Goal: Register for event/course

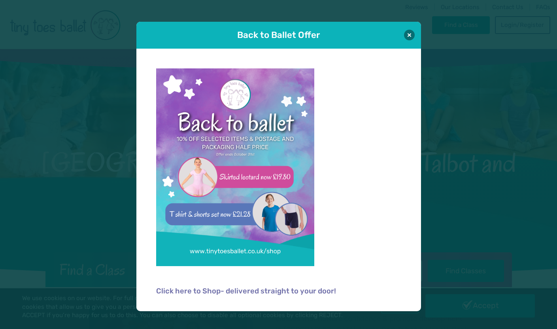
click at [390, 40] on h1 "Back to Ballet Offer" at bounding box center [279, 35] width 240 height 12
click at [409, 35] on button at bounding box center [409, 34] width 11 height 11
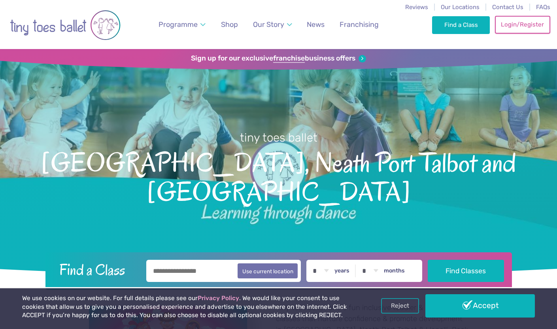
click at [516, 23] on link "Login/Register" at bounding box center [522, 24] width 55 height 17
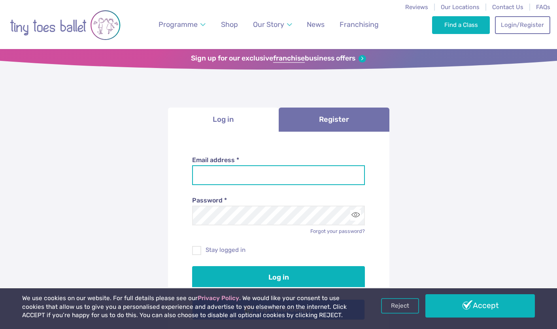
click at [217, 170] on input "Email address *" at bounding box center [278, 175] width 173 height 20
type input "**********"
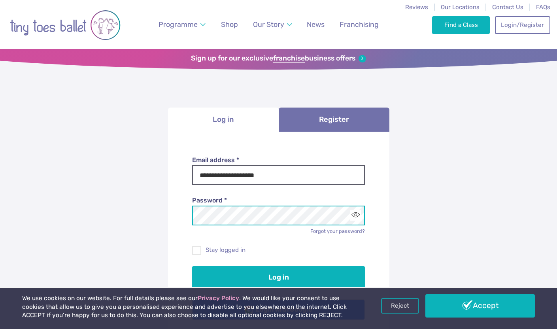
click at [192, 266] on button "Log in" at bounding box center [278, 277] width 173 height 22
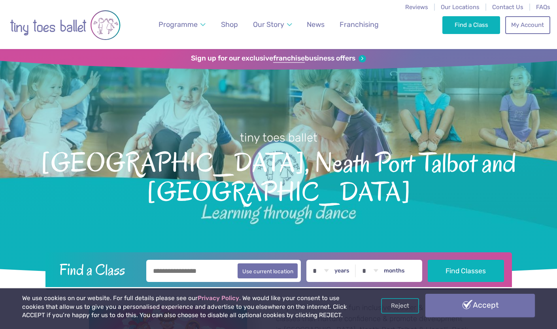
click at [481, 312] on link "Accept" at bounding box center [481, 305] width 110 height 23
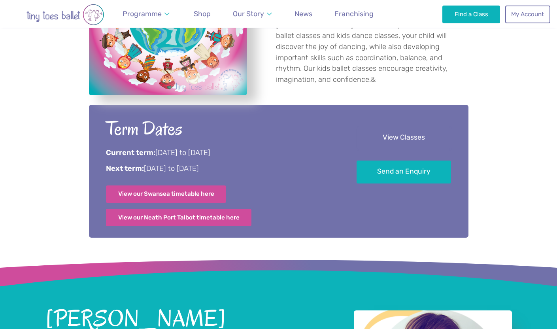
click at [396, 137] on link "View Classes" at bounding box center [404, 138] width 95 height 23
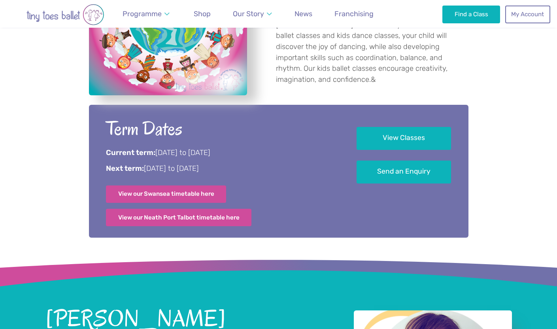
scroll to position [1345, 0]
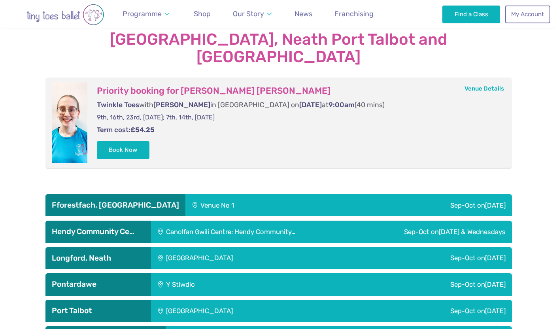
click at [195, 221] on div "Canolfan Gwili Centre: Hendy Community…" at bounding box center [253, 232] width 205 height 22
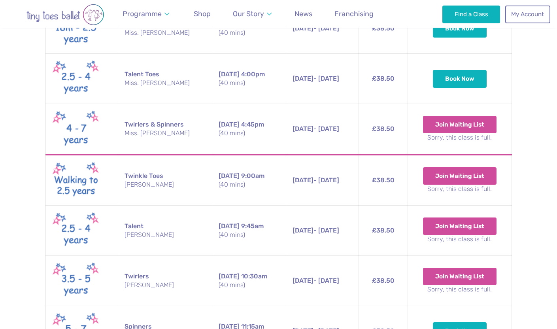
scroll to position [1689, 0]
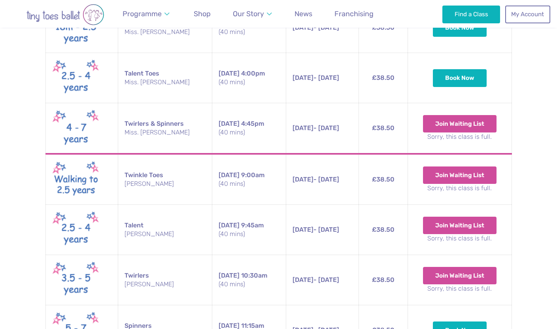
click at [135, 154] on td "Twinkle Toes Miss. Holly" at bounding box center [165, 179] width 94 height 51
drag, startPoint x: 135, startPoint y: 148, endPoint x: 152, endPoint y: 156, distance: 19.1
click at [136, 154] on td "Twinkle Toes Miss. Holly" at bounding box center [165, 179] width 94 height 51
click at [152, 180] on small "[PERSON_NAME]" at bounding box center [165, 184] width 81 height 9
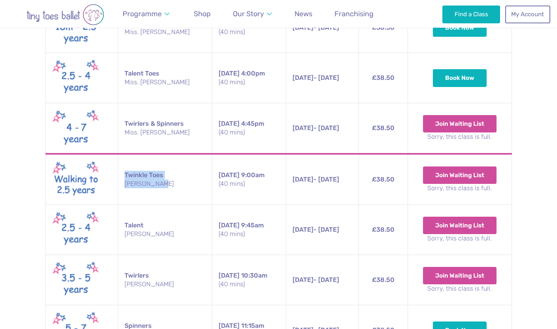
drag, startPoint x: 159, startPoint y: 159, endPoint x: 116, endPoint y: 131, distance: 51.4
click at [118, 154] on td "Twinkle Toes Miss. Holly" at bounding box center [165, 179] width 94 height 51
click at [230, 180] on small "(40 mins)" at bounding box center [249, 184] width 61 height 9
click at [240, 230] on small "(40 mins)" at bounding box center [249, 234] width 61 height 9
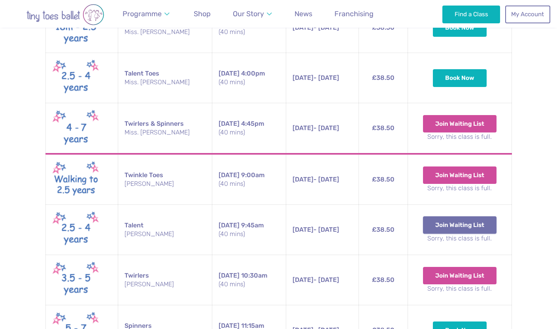
click at [461, 216] on button "Join Waiting List" at bounding box center [460, 224] width 74 height 17
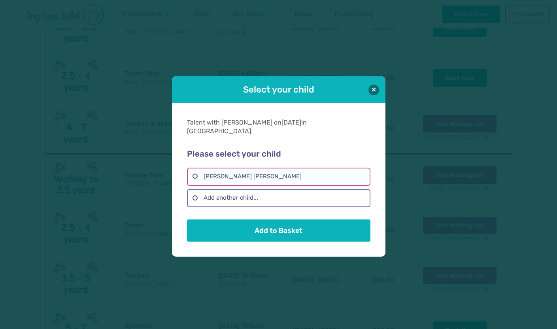
click at [274, 171] on label "Daisy Nia Gange" at bounding box center [279, 177] width 184 height 18
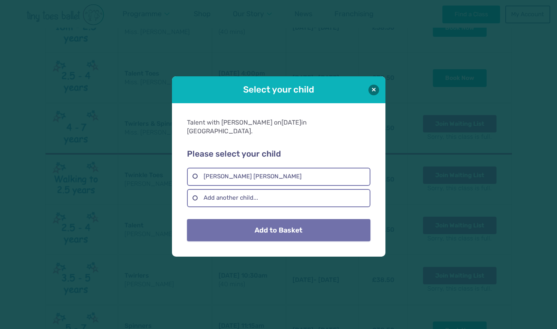
click at [252, 229] on button "Add to Basket" at bounding box center [279, 230] width 184 height 22
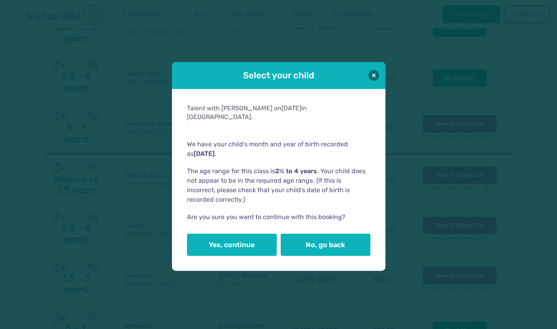
click at [220, 252] on div "Talent with Miss. Holly on Sunday in Hendy Community Centre. Please select your…" at bounding box center [279, 180] width 214 height 182
click at [224, 246] on button "Yes, continue" at bounding box center [232, 244] width 90 height 22
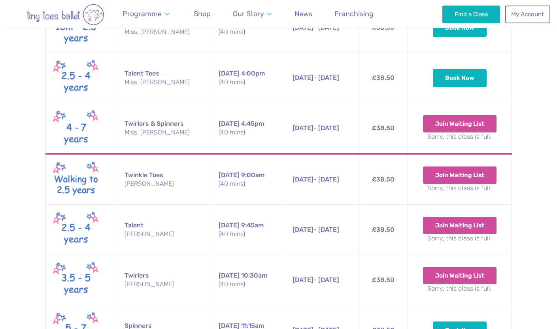
click at [389, 205] on td "£38.50" at bounding box center [383, 230] width 49 height 50
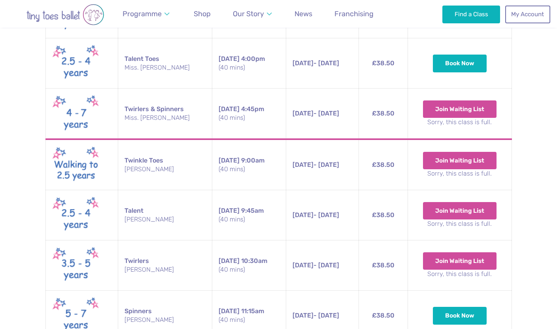
scroll to position [1709, 0]
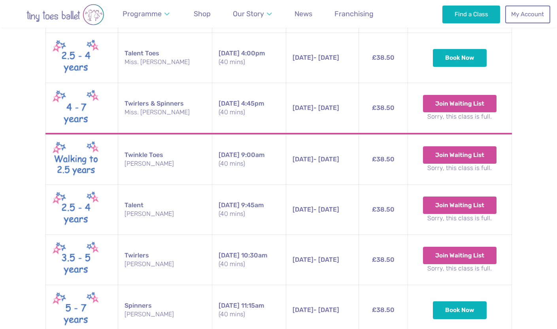
click at [324, 206] on span "28th Sep - 26th Oct" at bounding box center [316, 210] width 47 height 8
click at [334, 206] on span "28th Sep - 26th Oct" at bounding box center [316, 210] width 47 height 8
click at [339, 206] on span "28th Sep - 26th Oct" at bounding box center [316, 210] width 47 height 8
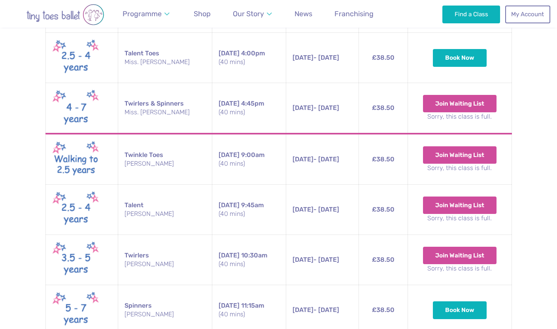
drag, startPoint x: 356, startPoint y: 182, endPoint x: 171, endPoint y: 182, distance: 185.5
click at [171, 185] on tr "Talent Miss. Holly Sunday 9:45am (40 mins) 28th Sep - 26th Oct Sunday 28th Sep …" at bounding box center [278, 210] width 466 height 50
click at [323, 187] on td "28th Sep - 26th Oct Sunday 28th Sep - 26th Oct 9:45am (40 mins)" at bounding box center [322, 210] width 73 height 50
click at [332, 206] on span "28th Sep - 26th Oct" at bounding box center [316, 210] width 47 height 8
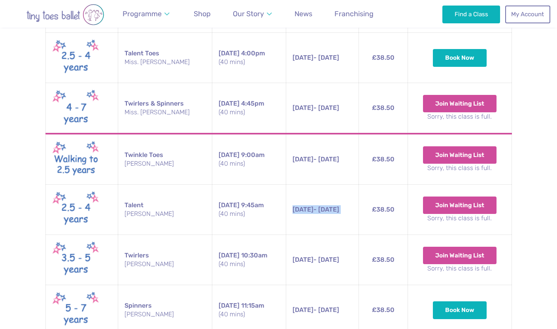
click at [332, 206] on span "28th Sep - 26th Oct" at bounding box center [316, 210] width 47 height 8
click at [250, 210] on small "(40 mins)" at bounding box center [249, 214] width 61 height 9
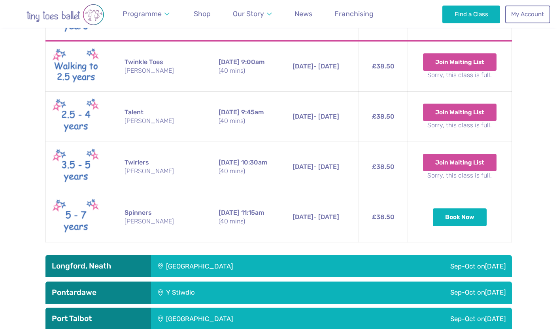
scroll to position [1795, 0]
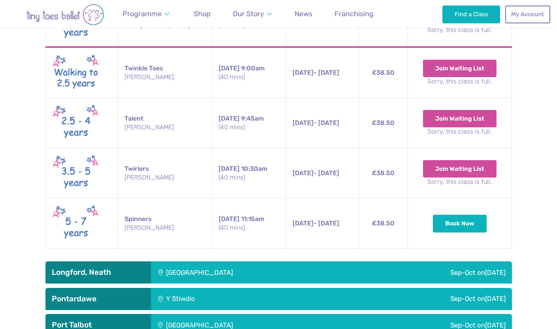
click at [211, 261] on div "Dyffryn Clydach Memorial Hall" at bounding box center [253, 272] width 204 height 22
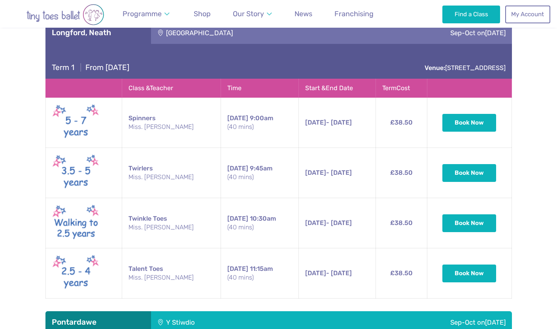
scroll to position [2042, 0]
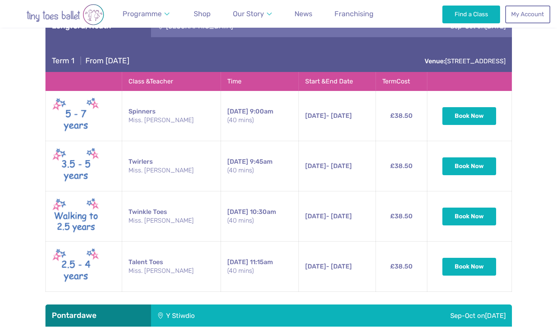
click at [259, 267] on small "(40 mins)" at bounding box center [259, 271] width 65 height 9
drag, startPoint x: 257, startPoint y: 245, endPoint x: 199, endPoint y: 228, distance: 60.1
click at [221, 242] on td "Saturday 11:15am (40 mins)" at bounding box center [260, 267] width 78 height 50
drag, startPoint x: 230, startPoint y: 234, endPoint x: 168, endPoint y: 237, distance: 62.2
click at [229, 258] on span "[DATE]" at bounding box center [237, 262] width 21 height 8
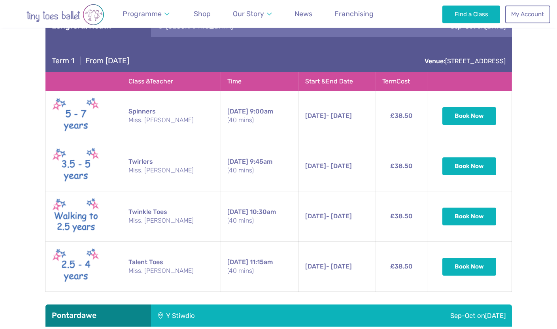
click at [154, 267] on small "Miss. [PERSON_NAME]" at bounding box center [172, 271] width 86 height 9
click at [256, 267] on small "(40 mins)" at bounding box center [259, 271] width 65 height 9
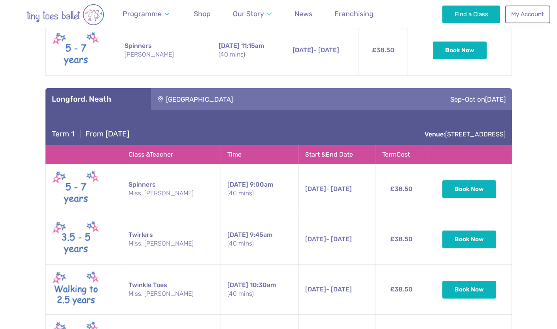
scroll to position [1966, 0]
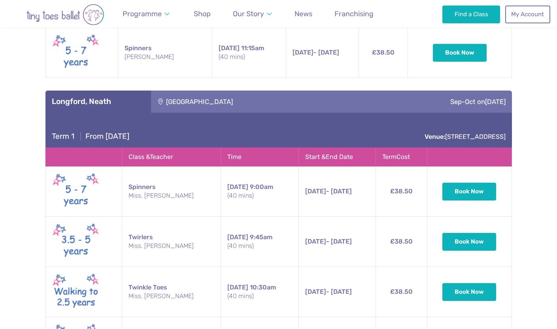
click at [191, 91] on div "[GEOGRAPHIC_DATA]" at bounding box center [253, 102] width 204 height 22
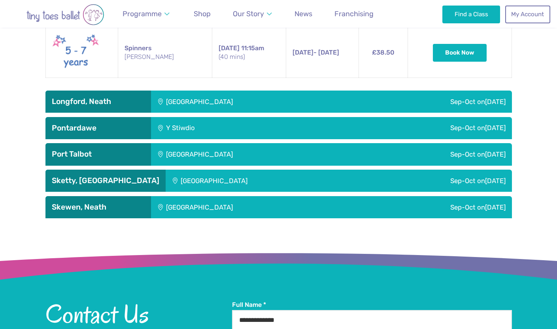
click at [199, 196] on div "[GEOGRAPHIC_DATA]" at bounding box center [253, 207] width 204 height 22
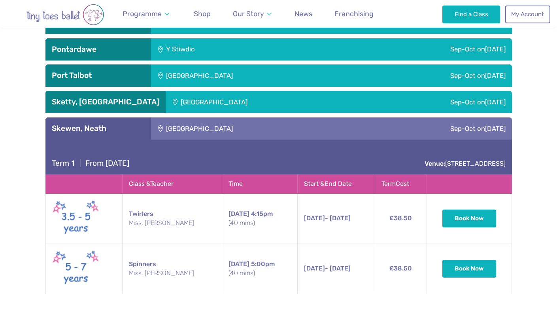
scroll to position [2047, 0]
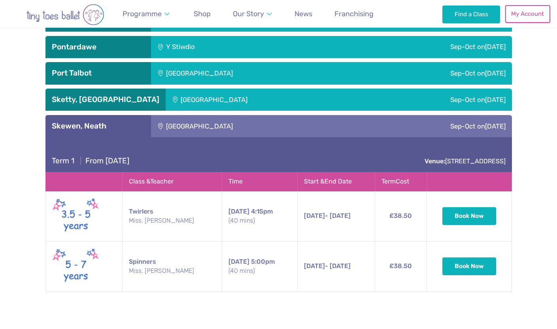
click at [524, 14] on link "My Account" at bounding box center [527, 13] width 45 height 17
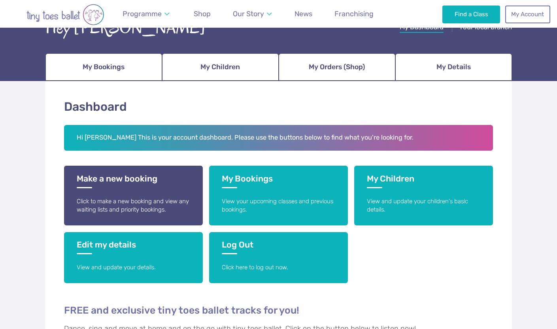
scroll to position [72, 0]
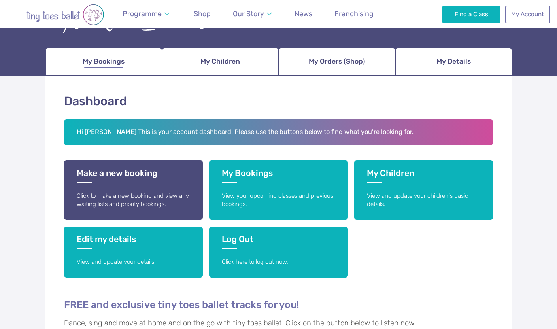
click at [104, 61] on span "My Bookings" at bounding box center [104, 62] width 42 height 14
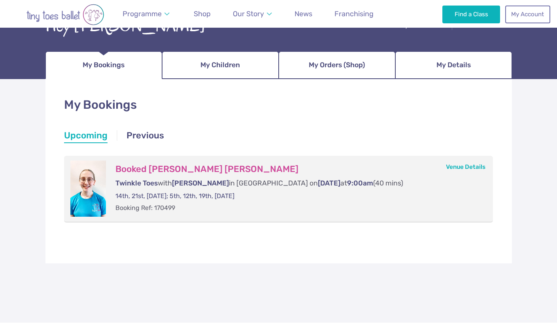
scroll to position [73, 0]
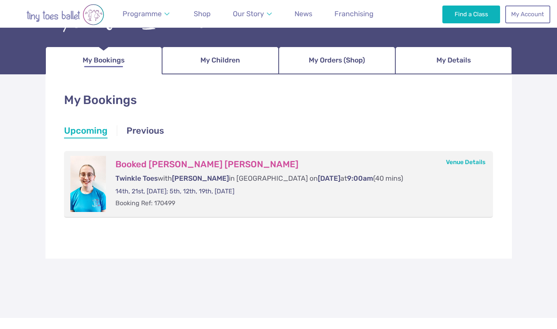
click at [114, 56] on span "My Bookings" at bounding box center [104, 60] width 42 height 14
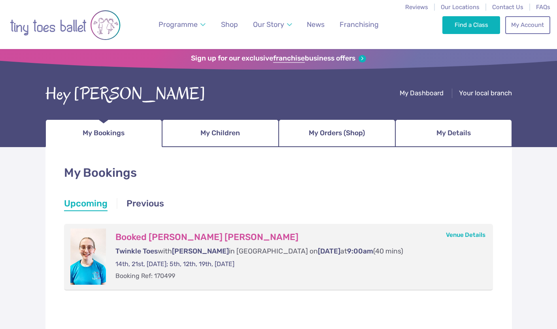
click at [253, 264] on p "14th, 21st, [DATE]; 5th, 12th, 19th, [DATE]" at bounding box center [296, 264] width 362 height 9
drag, startPoint x: 290, startPoint y: 269, endPoint x: 215, endPoint y: 278, distance: 75.6
click at [290, 269] on div "Booked [PERSON_NAME] [PERSON_NAME] Twinkle Toes with [PERSON_NAME] in [PERSON_N…" at bounding box center [296, 257] width 381 height 56
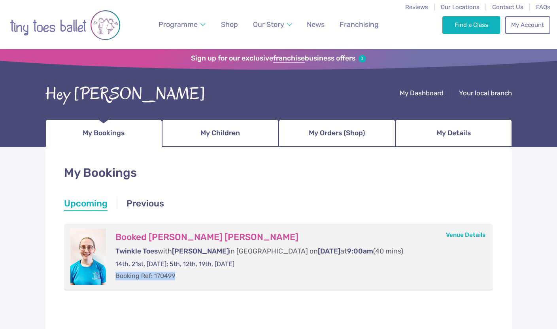
click at [213, 278] on p "Booking Ref: 170499" at bounding box center [296, 276] width 362 height 9
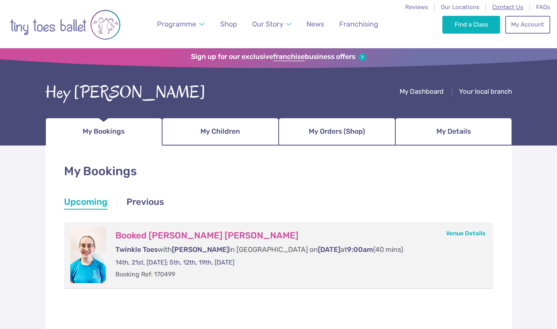
click at [518, 6] on span "Contact Us" at bounding box center [507, 7] width 31 height 7
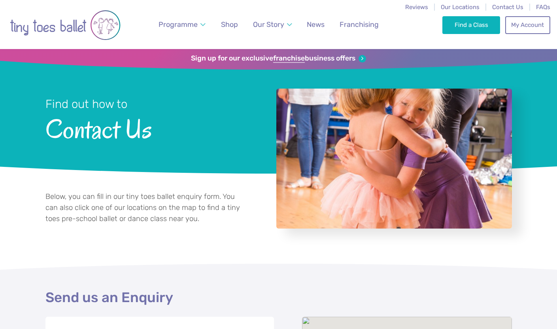
select select "**"
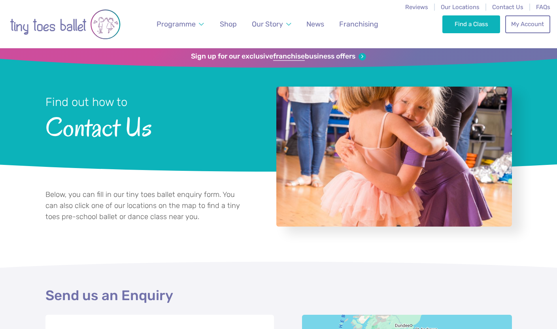
scroll to position [0, 0]
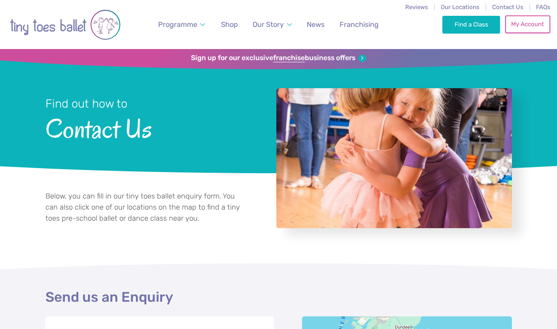
click at [523, 25] on link "My Account" at bounding box center [527, 23] width 45 height 17
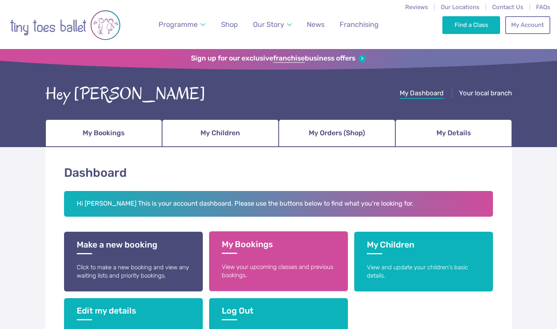
click at [284, 254] on link "My Bookings View your upcoming classes and previous bookings." at bounding box center [278, 261] width 139 height 60
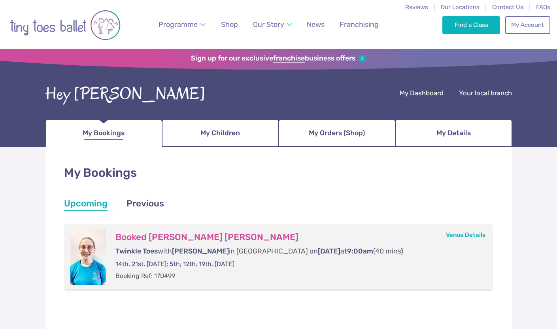
click at [128, 138] on link "My Bookings" at bounding box center [103, 133] width 117 height 28
click at [223, 181] on h1 "My Bookings" at bounding box center [278, 173] width 429 height 17
click at [129, 203] on link "Previous" at bounding box center [146, 204] width 38 height 14
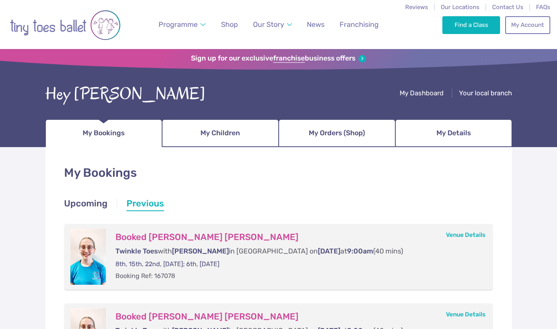
click at [74, 201] on link "Upcoming" at bounding box center [86, 204] width 44 height 14
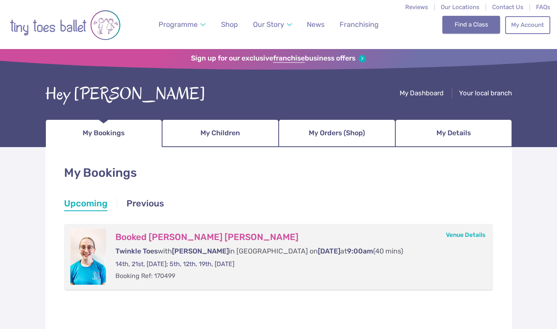
click at [462, 25] on link "Find a Class" at bounding box center [472, 24] width 58 height 17
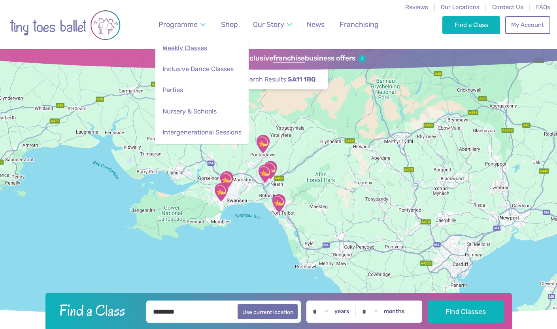
click at [178, 53] on link "Weekly Classes" at bounding box center [202, 48] width 80 height 16
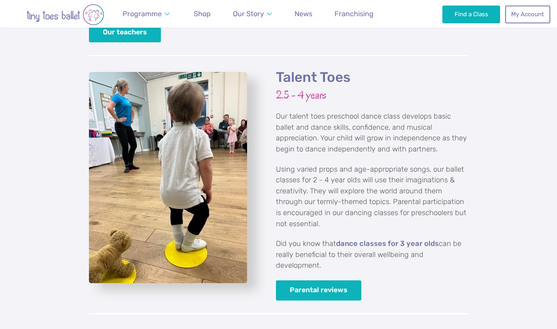
scroll to position [1263, 0]
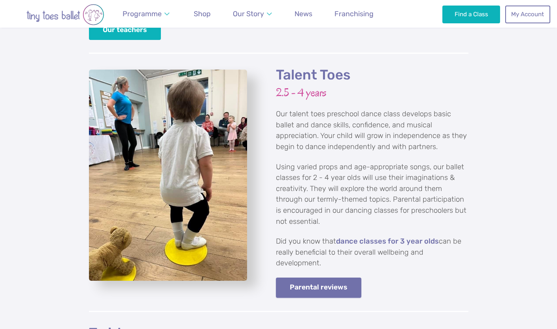
click at [340, 278] on link "Parental reviews" at bounding box center [319, 288] width 86 height 20
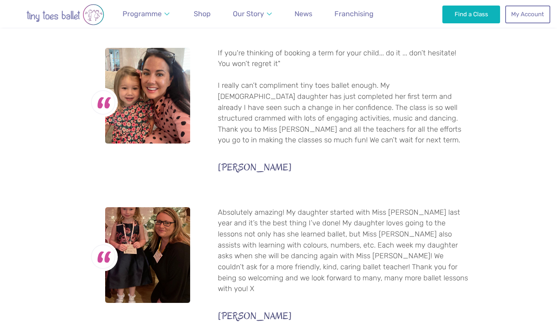
scroll to position [833, 0]
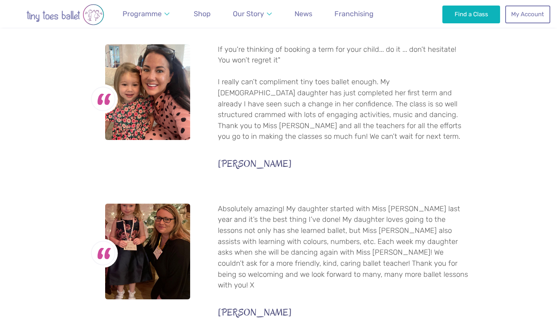
click at [29, 20] on img "Go to home page" at bounding box center [65, 14] width 111 height 21
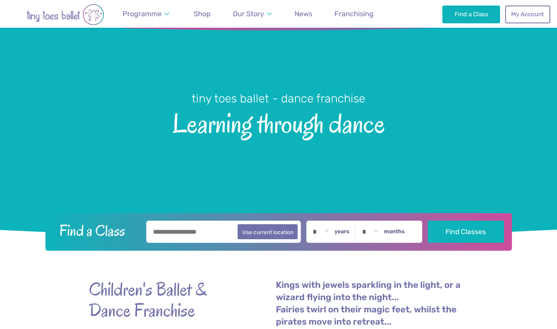
scroll to position [68, 0]
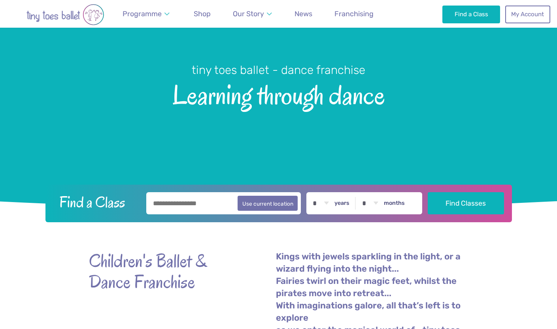
click at [158, 210] on input "text" at bounding box center [223, 203] width 155 height 22
type input "*****"
drag, startPoint x: 220, startPoint y: 207, endPoint x: 143, endPoint y: 205, distance: 77.5
click at [144, 205] on div "***** Use current location" at bounding box center [224, 203] width 161 height 22
click at [248, 211] on input "text" at bounding box center [223, 203] width 155 height 22
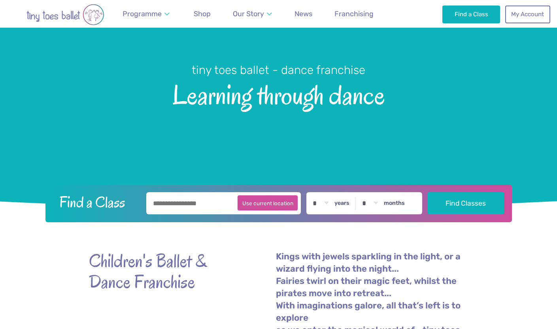
click at [265, 201] on button "Use current location" at bounding box center [268, 202] width 61 height 15
type input "**********"
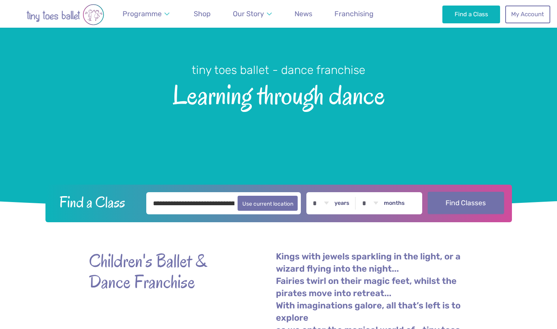
click at [452, 200] on button "Find Classes" at bounding box center [466, 203] width 76 height 22
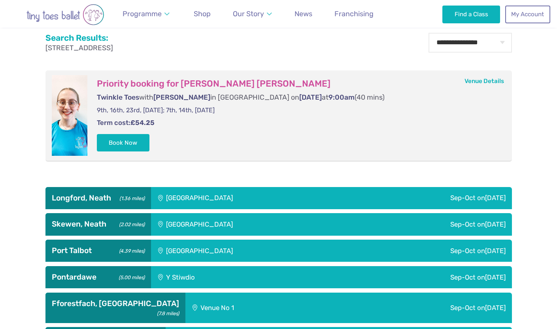
scroll to position [325, 0]
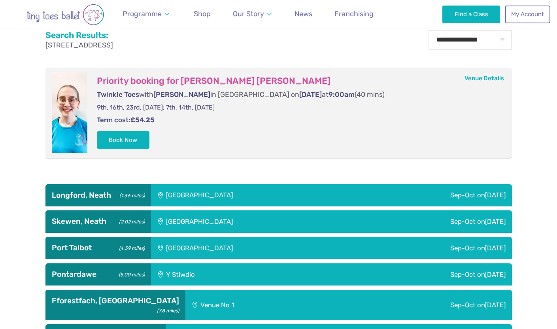
click at [186, 142] on form "Priority booking for [PERSON_NAME] [PERSON_NAME] Twinkle Toes with [PERSON_NAME…" at bounding box center [296, 112] width 418 height 81
click at [168, 104] on p "9th, 16th, 23rd, [DATE]; 7th, 14th, [DATE]" at bounding box center [296, 107] width 399 height 9
drag, startPoint x: 168, startPoint y: 104, endPoint x: 209, endPoint y: 112, distance: 42.1
click at [168, 104] on p "9th, 16th, 23rd, [DATE]; 7th, 14th, [DATE]" at bounding box center [296, 107] width 399 height 9
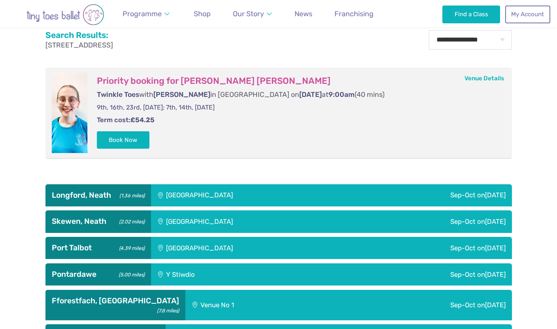
click at [224, 119] on p "Term cost: £54.25" at bounding box center [296, 119] width 399 height 9
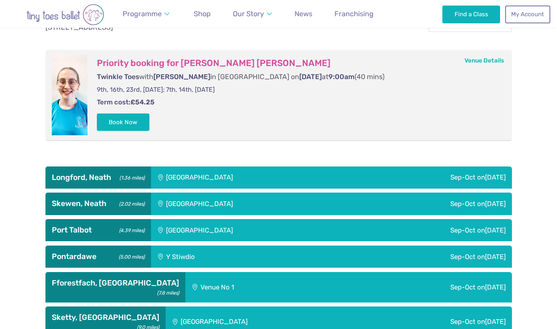
scroll to position [340, 0]
